Goal: Transaction & Acquisition: Purchase product/service

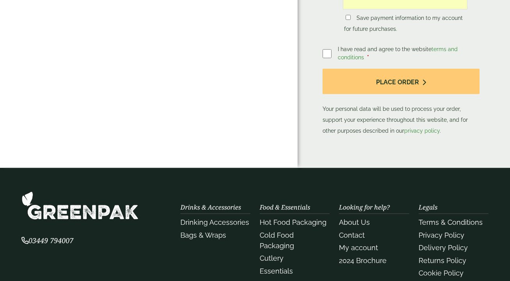
scroll to position [351, 0]
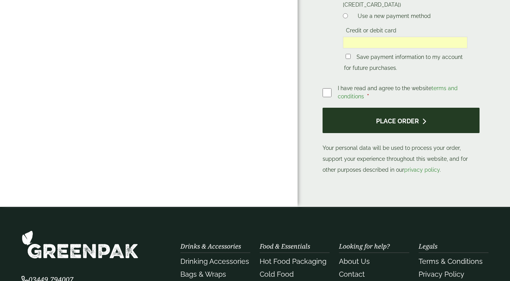
click at [344, 130] on button "Place order" at bounding box center [400, 120] width 157 height 25
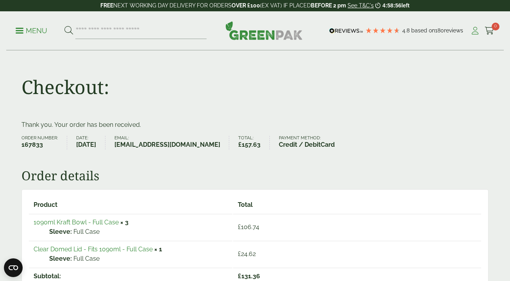
click at [476, 30] on icon at bounding box center [475, 31] width 10 height 8
